Goal: Task Accomplishment & Management: Use online tool/utility

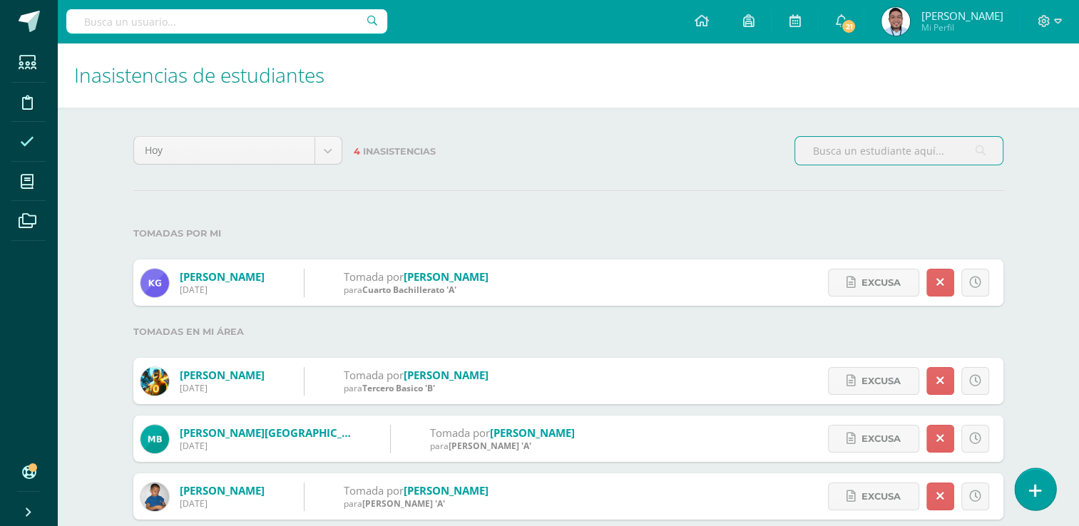
click at [1043, 493] on link at bounding box center [1035, 489] width 41 height 41
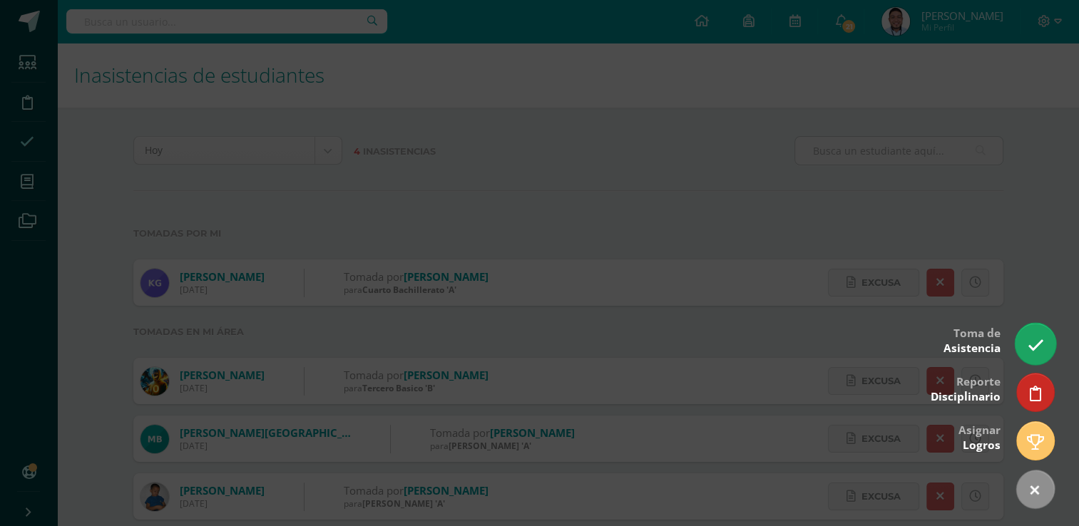
click at [1029, 344] on icon at bounding box center [1035, 345] width 16 height 16
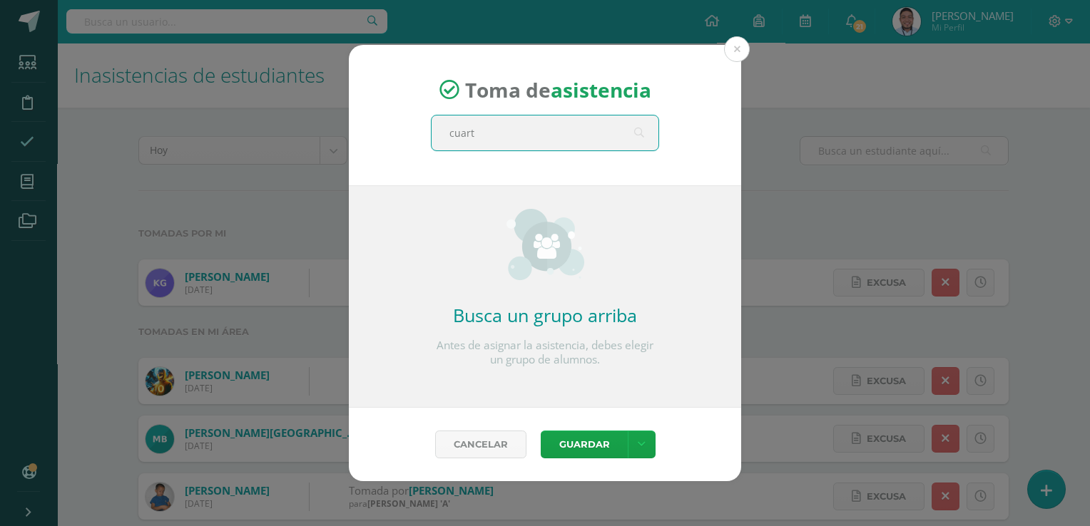
type input "cuarto"
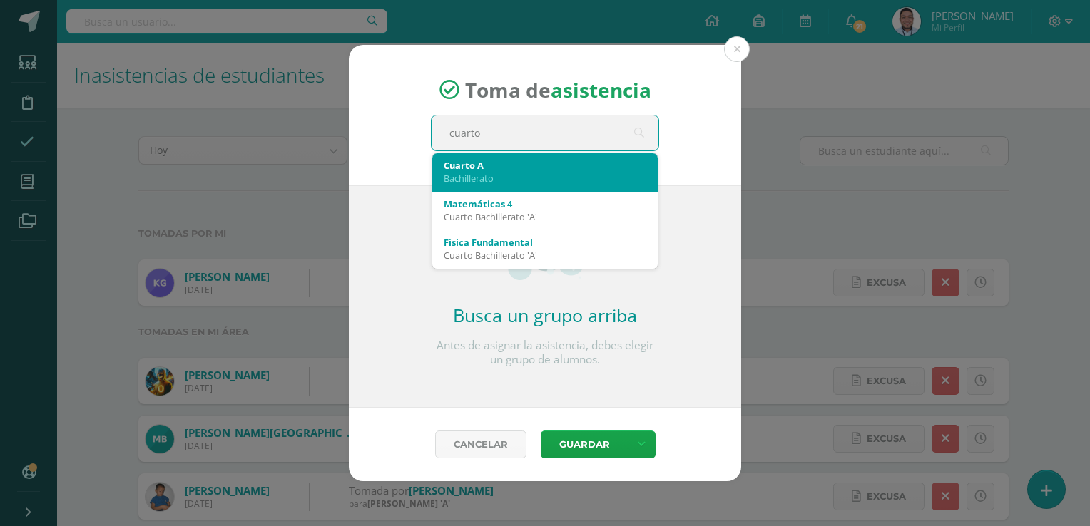
click at [494, 173] on div "Bachillerato" at bounding box center [545, 178] width 203 height 13
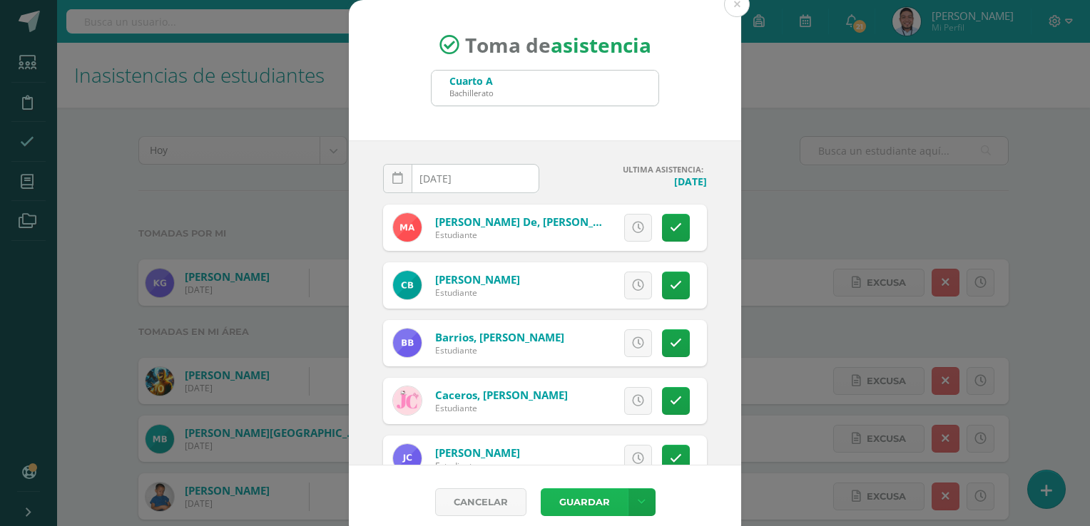
click at [585, 510] on button "Guardar" at bounding box center [584, 503] width 87 height 28
